Goal: Information Seeking & Learning: Learn about a topic

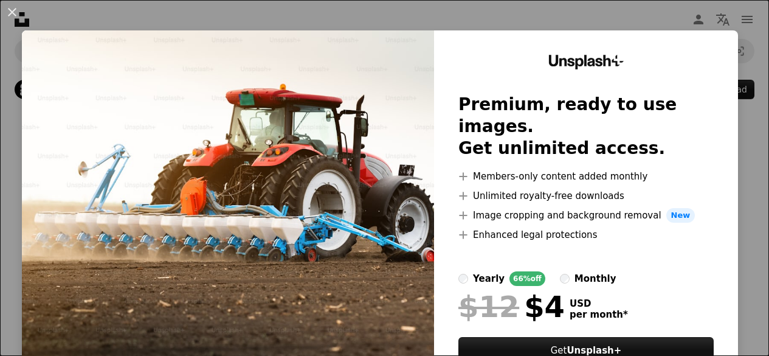
scroll to position [3163, 0]
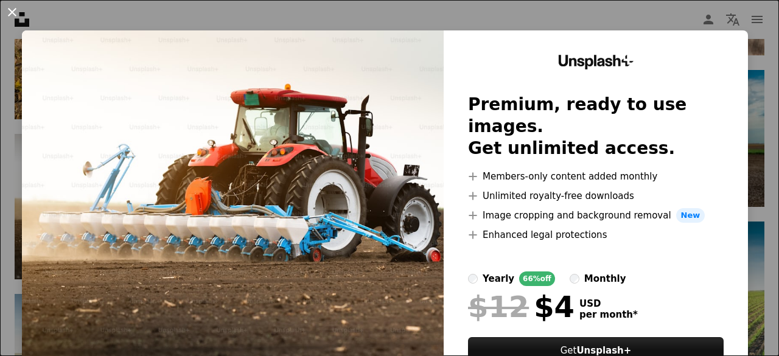
click at [11, 12] on button "An X shape" at bounding box center [12, 12] width 15 height 15
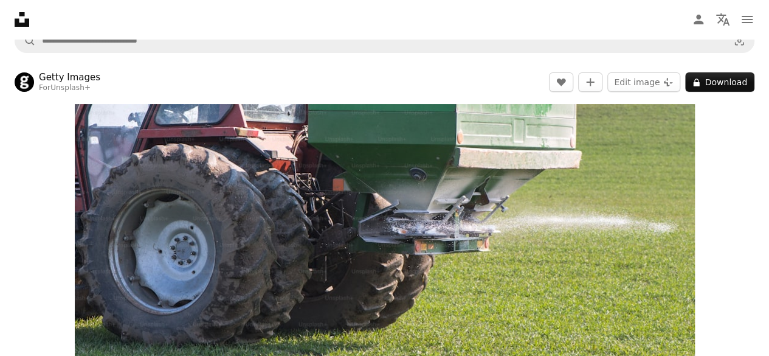
scroll to position [0, 0]
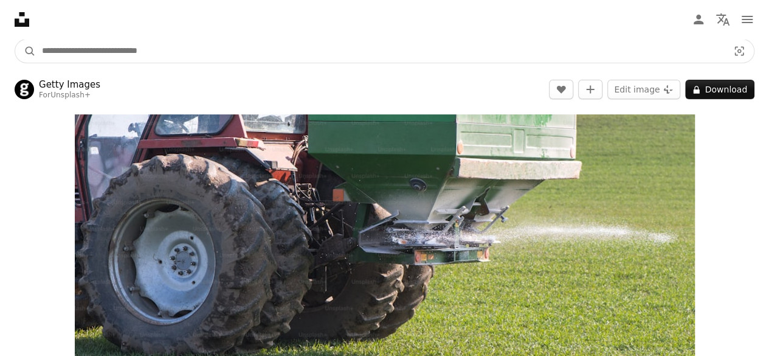
click at [220, 53] on input "Find visuals sitewide" at bounding box center [380, 51] width 689 height 23
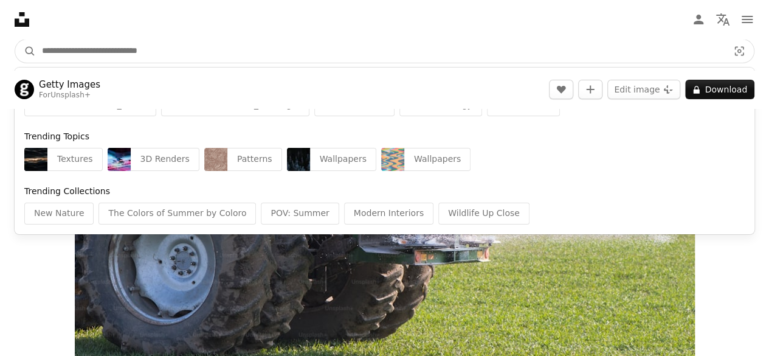
type input "*"
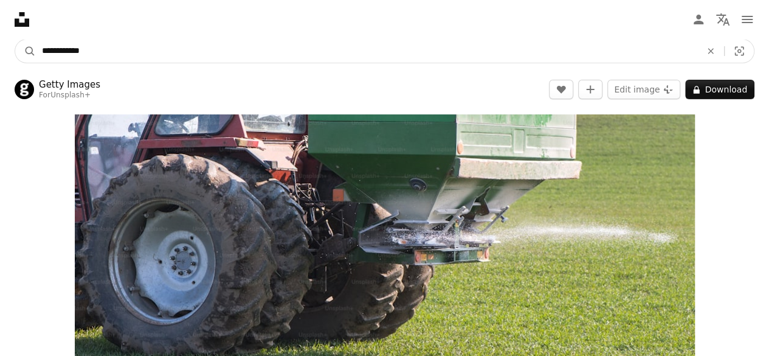
type input "**********"
click at [15, 40] on button "A magnifying glass" at bounding box center [25, 51] width 21 height 23
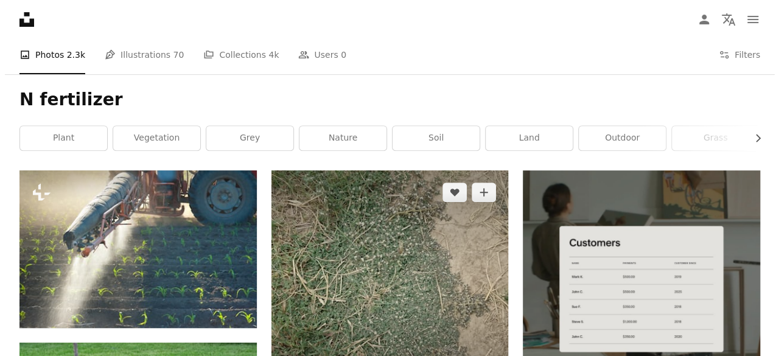
scroll to position [182, 0]
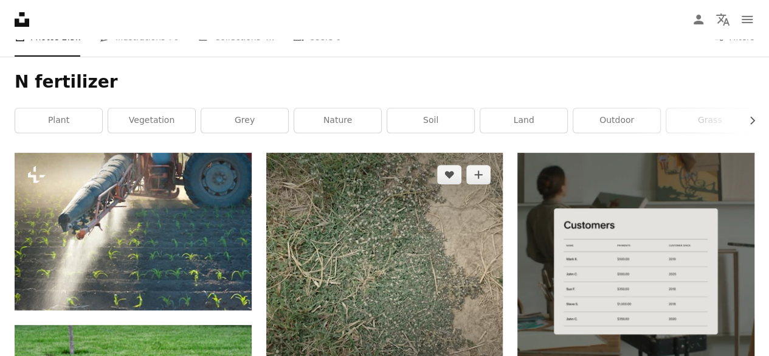
click at [392, 161] on img at bounding box center [384, 271] width 237 height 237
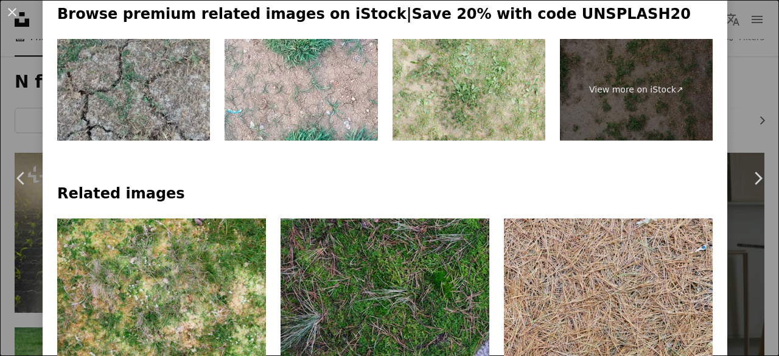
scroll to position [791, 0]
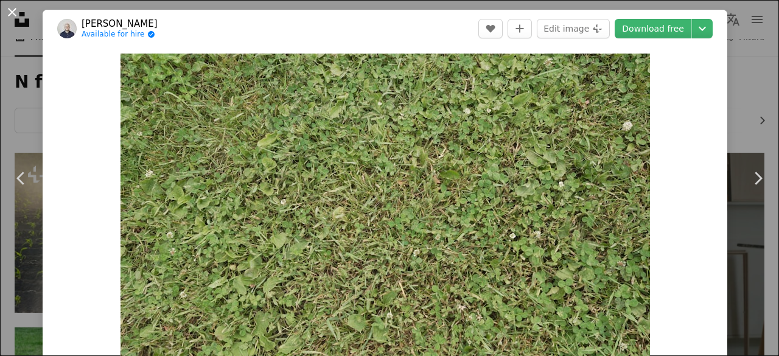
click at [10, 6] on button "An X shape" at bounding box center [12, 12] width 15 height 15
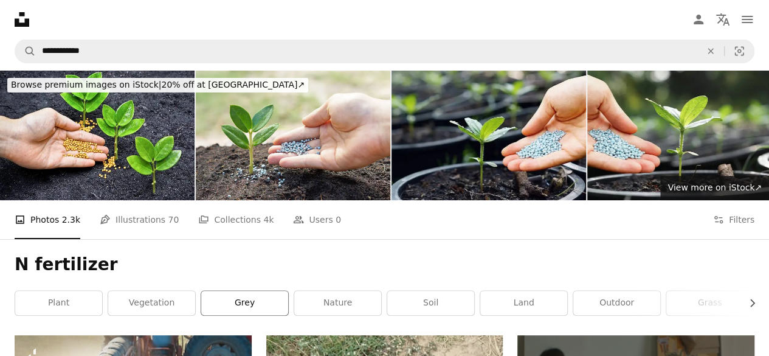
click at [246, 291] on link "grey" at bounding box center [244, 303] width 87 height 24
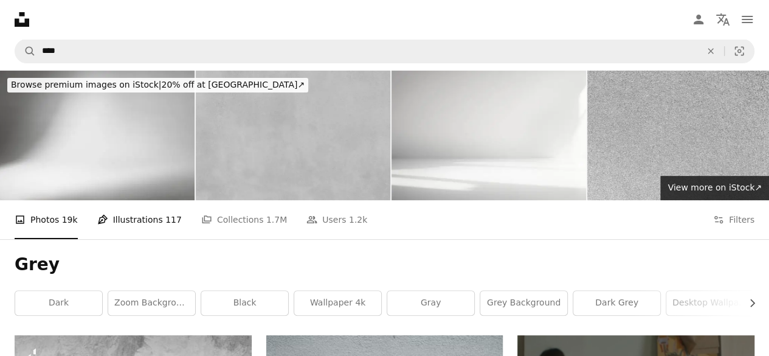
click at [134, 200] on link "Pen Tool Illustrations 117" at bounding box center [139, 219] width 85 height 39
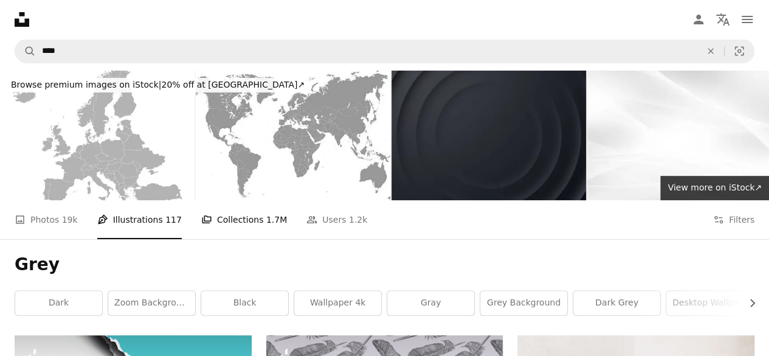
click at [216, 200] on link "A stack of folders Collections 1.7M" at bounding box center [244, 219] width 86 height 39
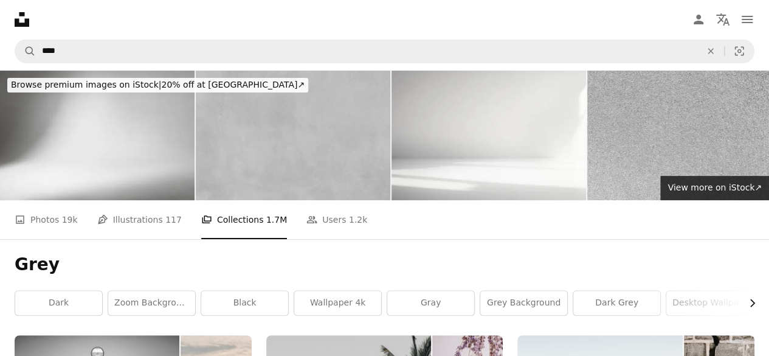
click at [749, 297] on icon "Chevron right" at bounding box center [752, 303] width 12 height 12
click at [625, 291] on link "nature" at bounding box center [620, 303] width 87 height 24
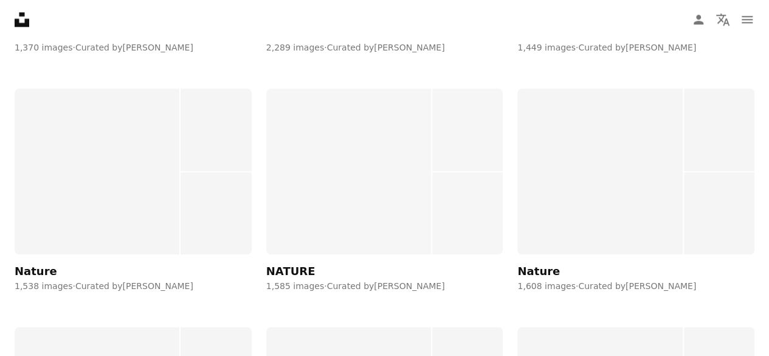
scroll to position [1034, 0]
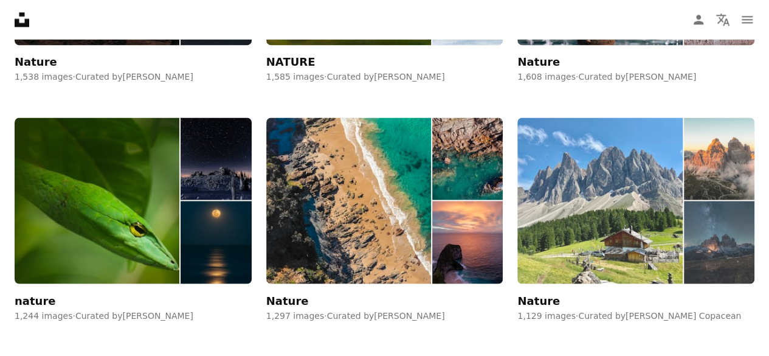
click at [584, 195] on img at bounding box center [600, 200] width 165 height 166
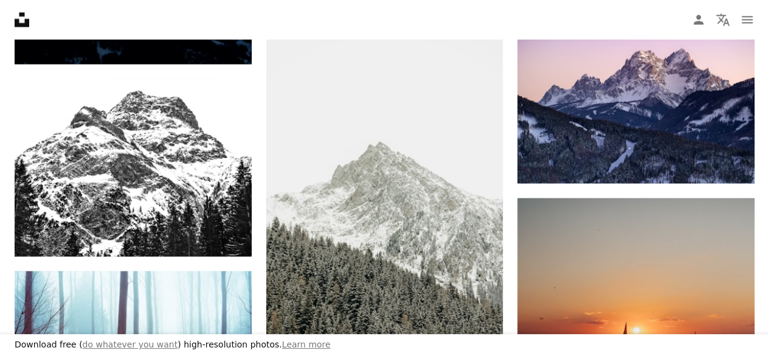
scroll to position [1156, 0]
